Goal: Use online tool/utility: Utilize a website feature to perform a specific function

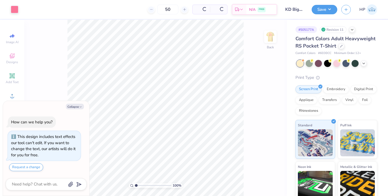
scroll to position [9, 0]
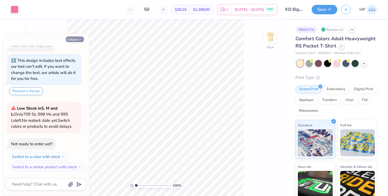
click at [81, 37] on button "Collapse" at bounding box center [75, 39] width 18 height 6
type textarea "x"
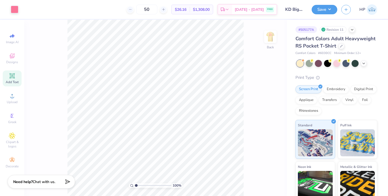
click at [12, 75] on icon at bounding box center [12, 76] width 4 height 4
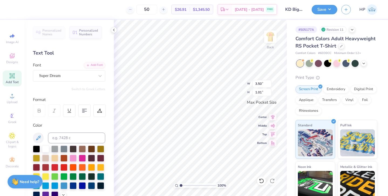
type textarea "KD"
drag, startPoint x: 181, startPoint y: 186, endPoint x: 187, endPoint y: 186, distance: 5.7
type input "2.6"
click at [187, 186] on input "range" at bounding box center [198, 185] width 36 height 5
click at [64, 139] on input at bounding box center [76, 138] width 57 height 11
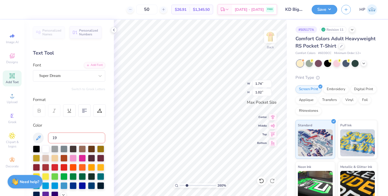
type input "190"
click at [66, 79] on div at bounding box center [67, 75] width 56 height 7
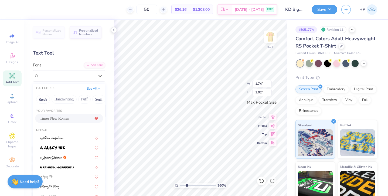
click at [70, 116] on div "Times New Roman" at bounding box center [69, 119] width 58 height 6
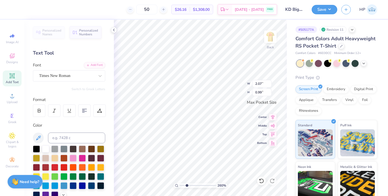
type input "2.07"
type input "0.99"
type input "0.68"
type input "0.32"
drag, startPoint x: 187, startPoint y: 186, endPoint x: 194, endPoint y: 186, distance: 7.3
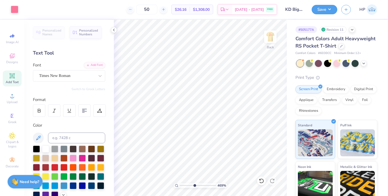
type input "4.69"
click at [194, 186] on input "range" at bounding box center [198, 185] width 36 height 5
type input "0.68"
type input "0.32"
type input "0.47"
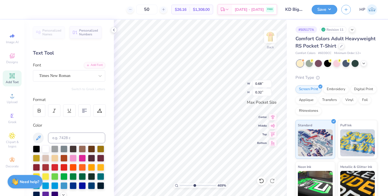
type input "0.23"
drag, startPoint x: 195, startPoint y: 186, endPoint x: 190, endPoint y: 181, distance: 6.3
click at [190, 183] on input "range" at bounding box center [198, 185] width 36 height 5
drag, startPoint x: 190, startPoint y: 186, endPoint x: 192, endPoint y: 183, distance: 3.1
click at [192, 183] on input "range" at bounding box center [198, 185] width 36 height 5
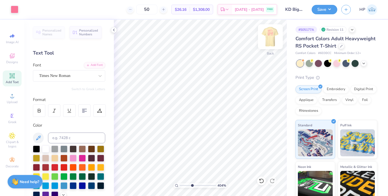
click at [273, 35] on img at bounding box center [271, 37] width 22 height 22
drag, startPoint x: 192, startPoint y: 186, endPoint x: 176, endPoint y: 182, distance: 15.8
type input "1"
click at [180, 183] on input "range" at bounding box center [198, 185] width 36 height 5
click at [269, 39] on img at bounding box center [271, 37] width 22 height 22
